Goal: Information Seeking & Learning: Understand process/instructions

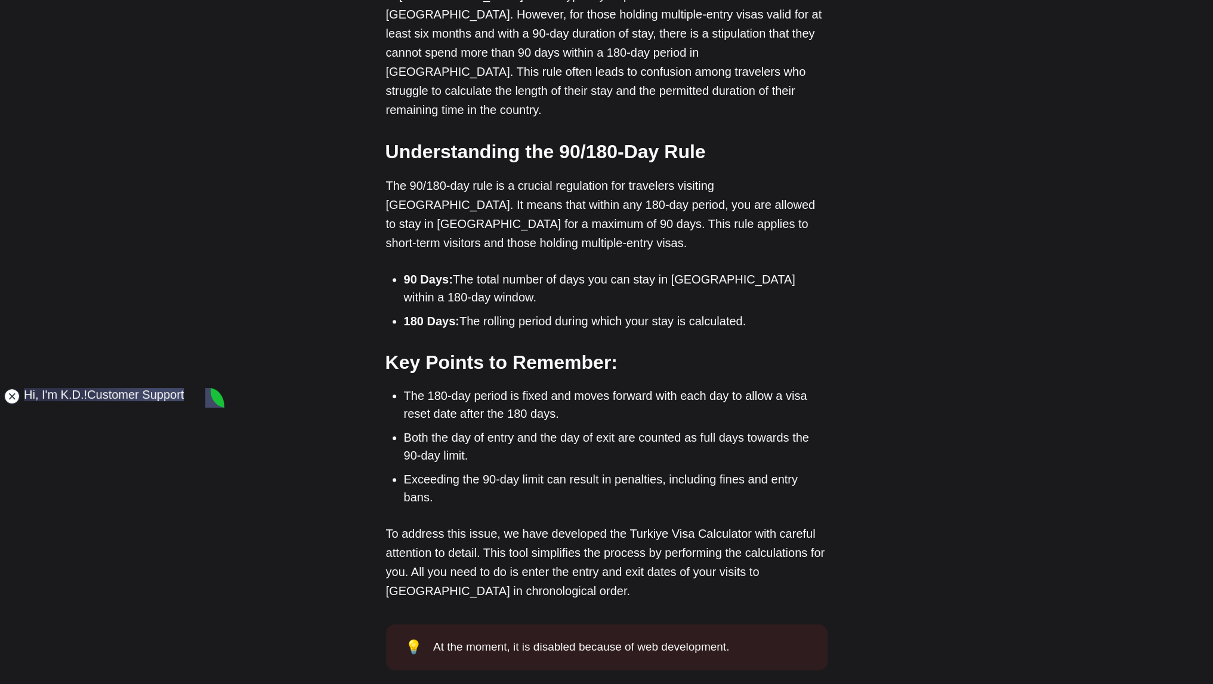
click at [11, 399] on jdiv at bounding box center [12, 396] width 17 height 17
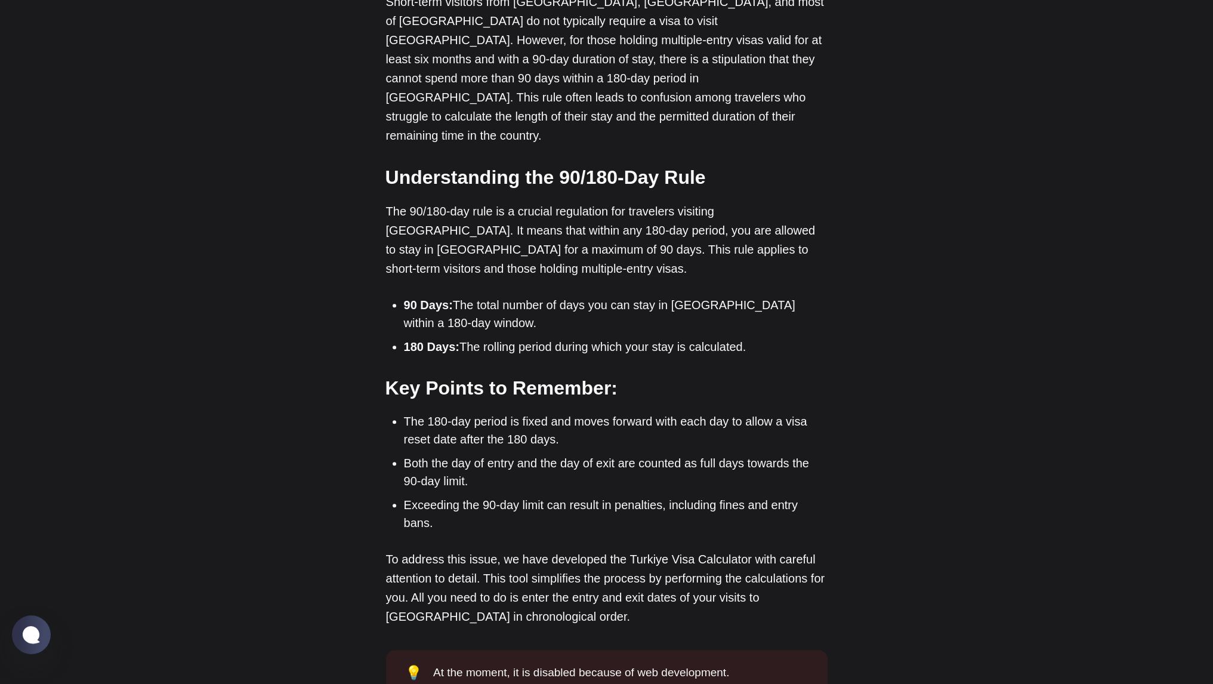
scroll to position [792, 0]
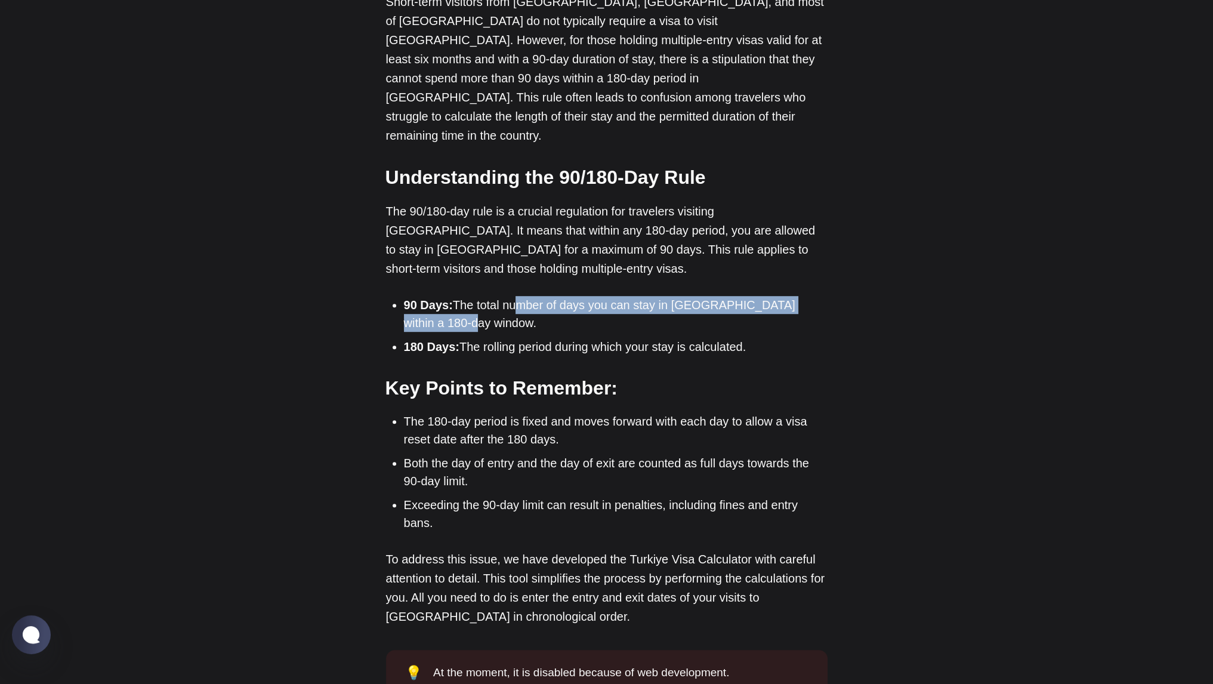
drag, startPoint x: 511, startPoint y: 268, endPoint x: 444, endPoint y: 292, distance: 71.7
click at [444, 296] on li "90 Days: The total number of days you can stay in [GEOGRAPHIC_DATA] within a 18…" at bounding box center [616, 314] width 424 height 36
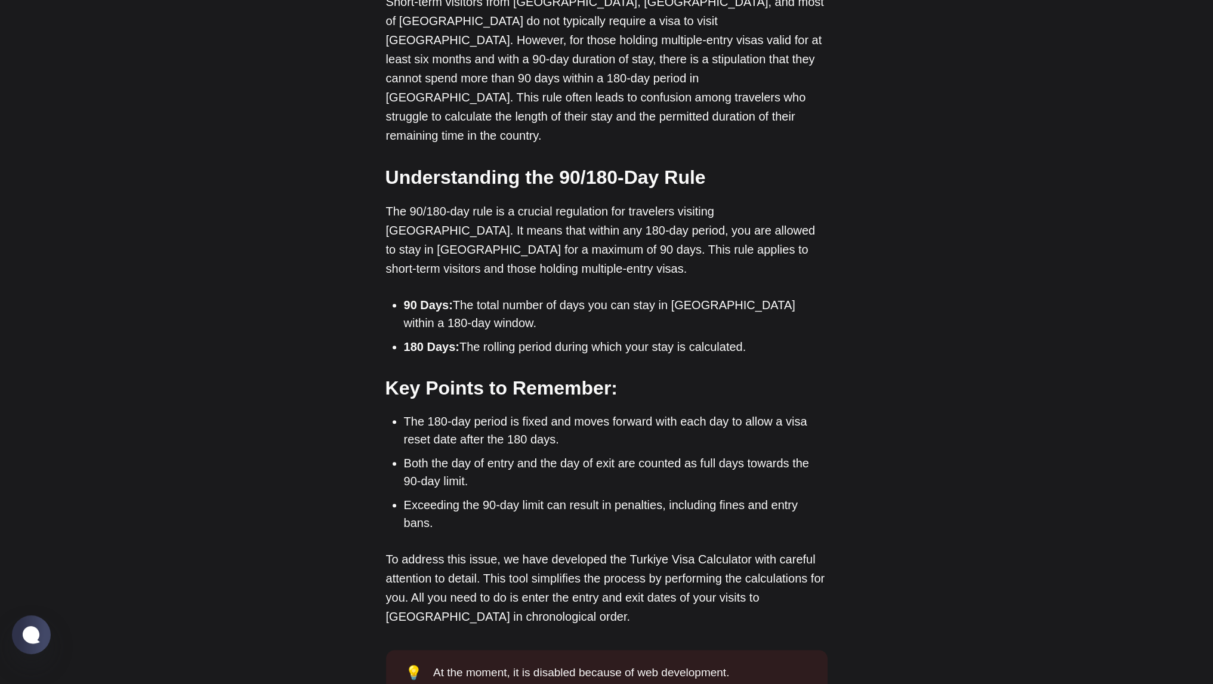
click at [546, 338] on li "180 Days: The rolling period during which your stay is calculated." at bounding box center [616, 347] width 424 height 18
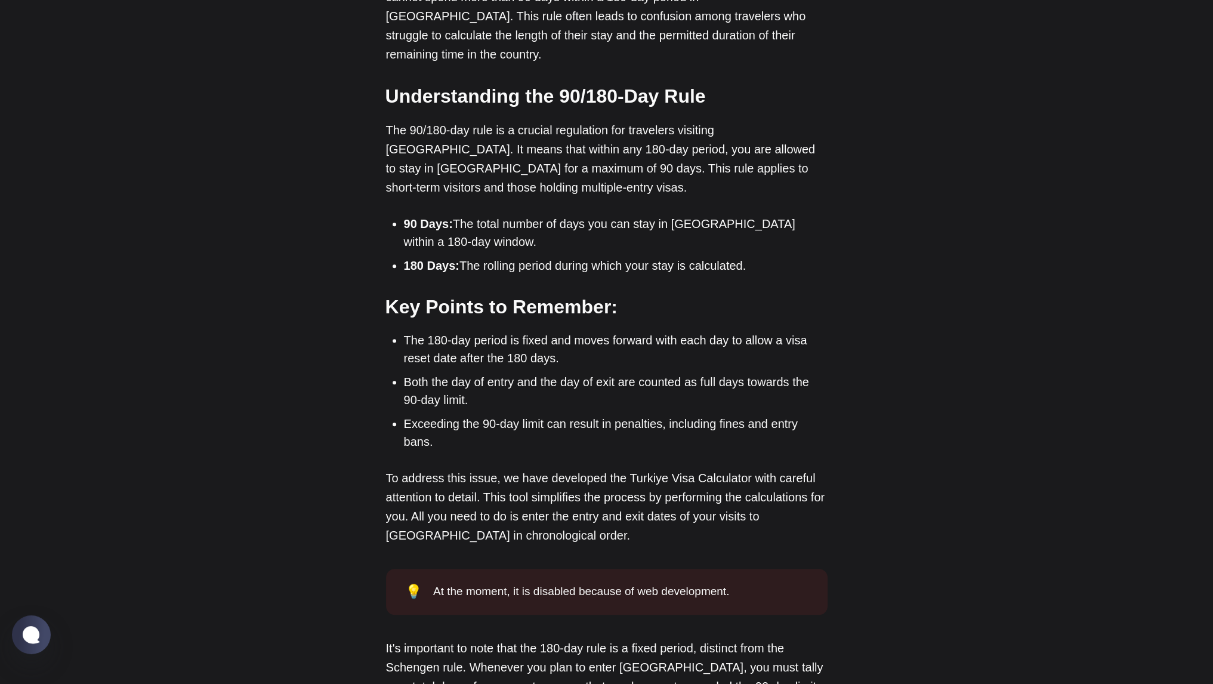
scroll to position [869, 0]
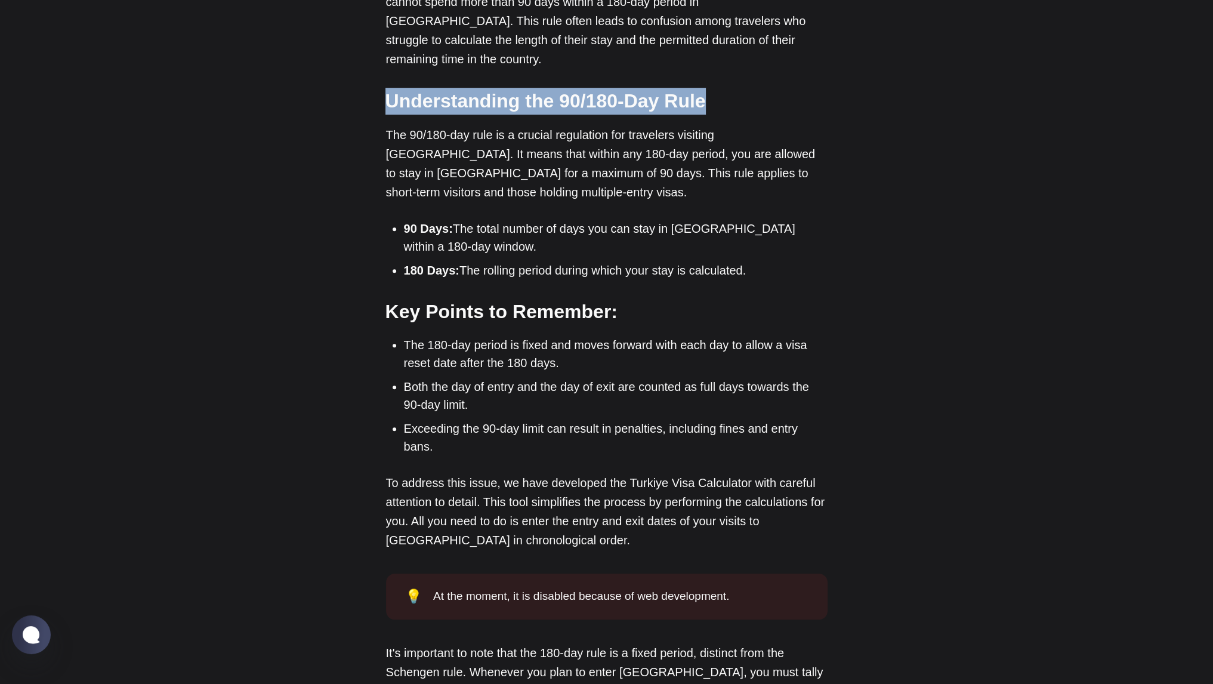
drag, startPoint x: 385, startPoint y: 62, endPoint x: 735, endPoint y: 66, distance: 350.3
click at [735, 88] on h3 "Understanding the 90/180-Day Rule" at bounding box center [606, 101] width 442 height 27
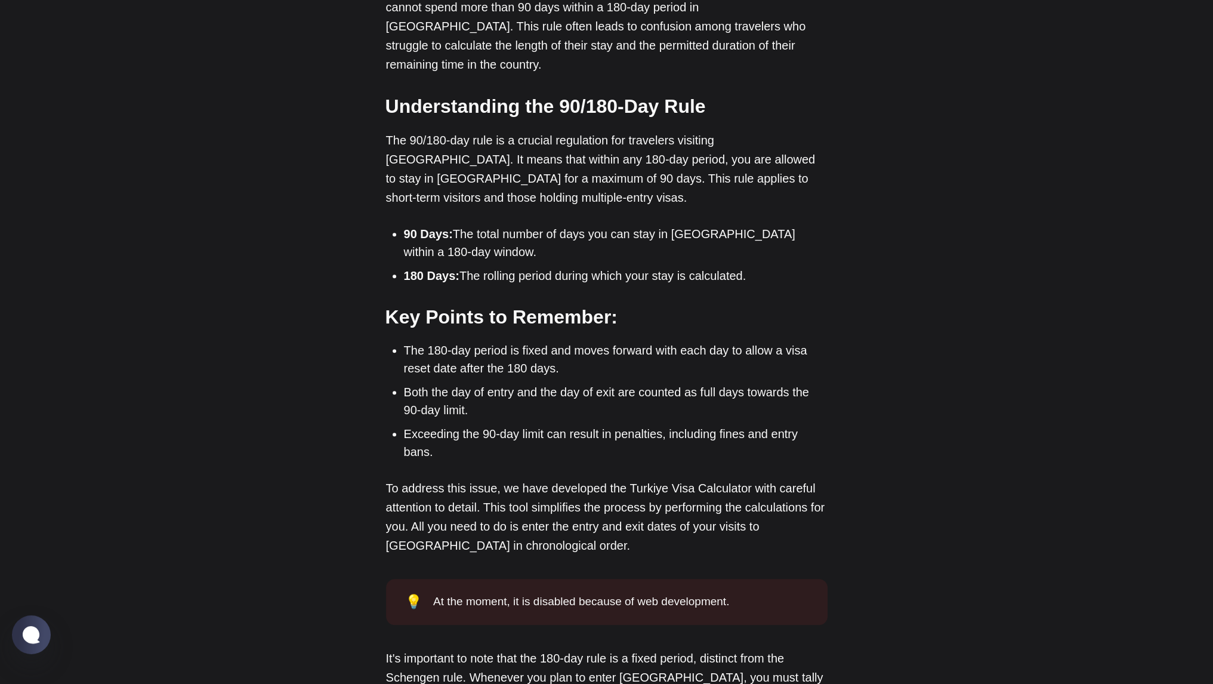
scroll to position [840, 0]
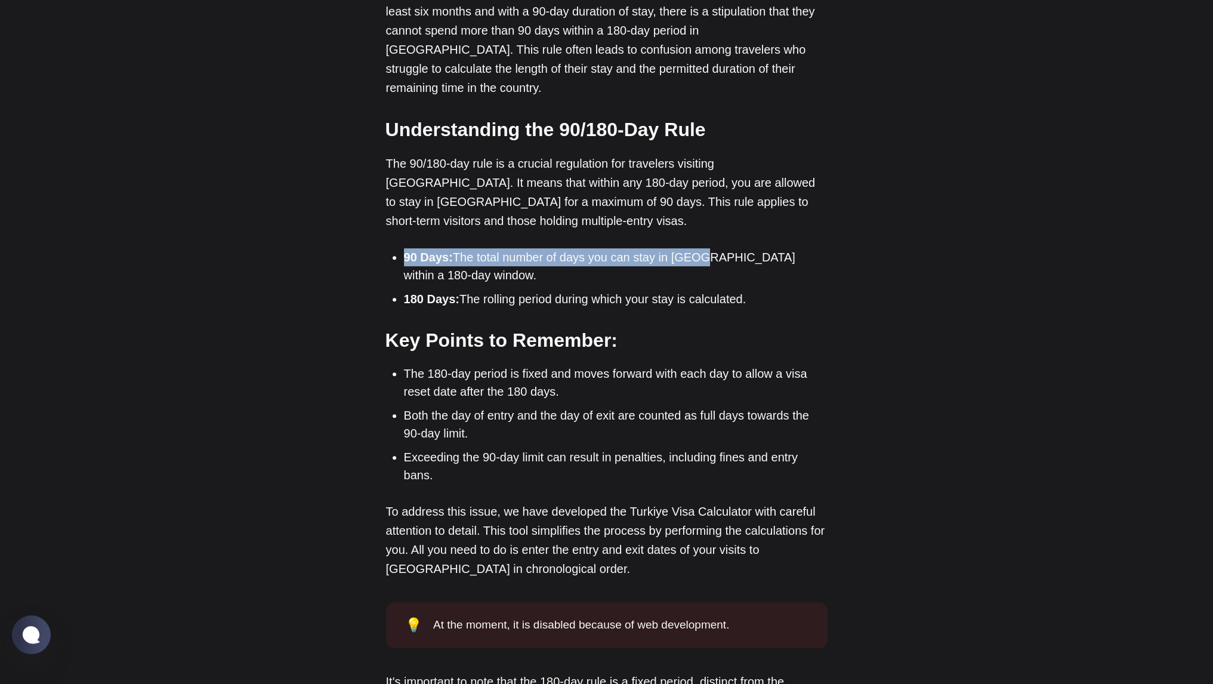
drag, startPoint x: 403, startPoint y: 210, endPoint x: 695, endPoint y: 213, distance: 291.8
click at [695, 248] on li "90 Days: The total number of days you can stay in [GEOGRAPHIC_DATA] within a 18…" at bounding box center [616, 266] width 424 height 36
